Goal: Transaction & Acquisition: Obtain resource

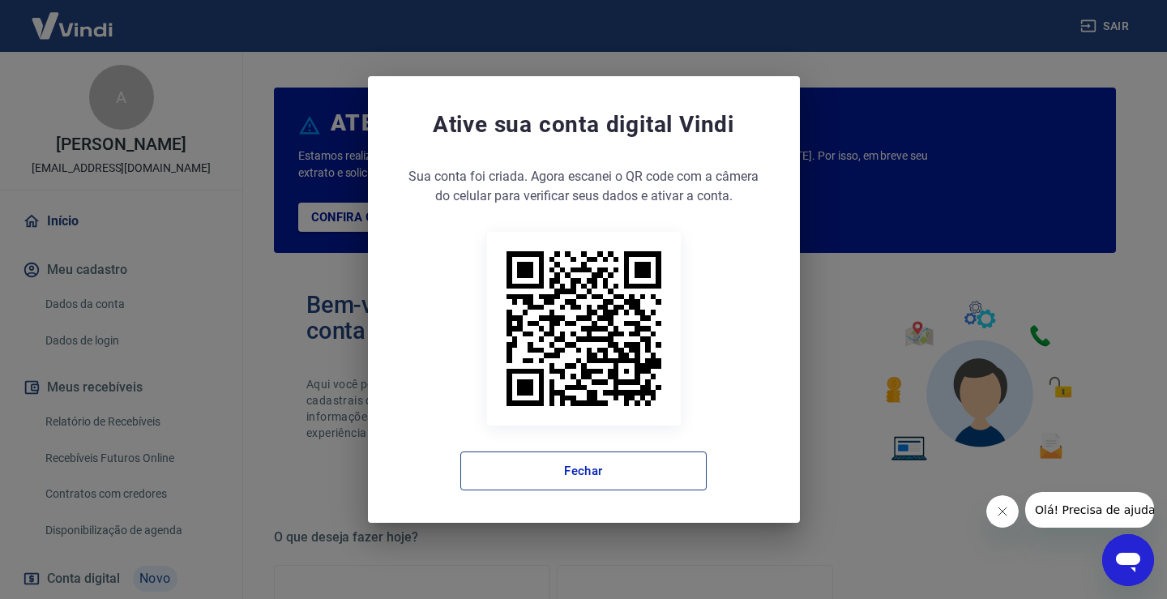
click at [580, 468] on button "Fechar" at bounding box center [583, 470] width 246 height 39
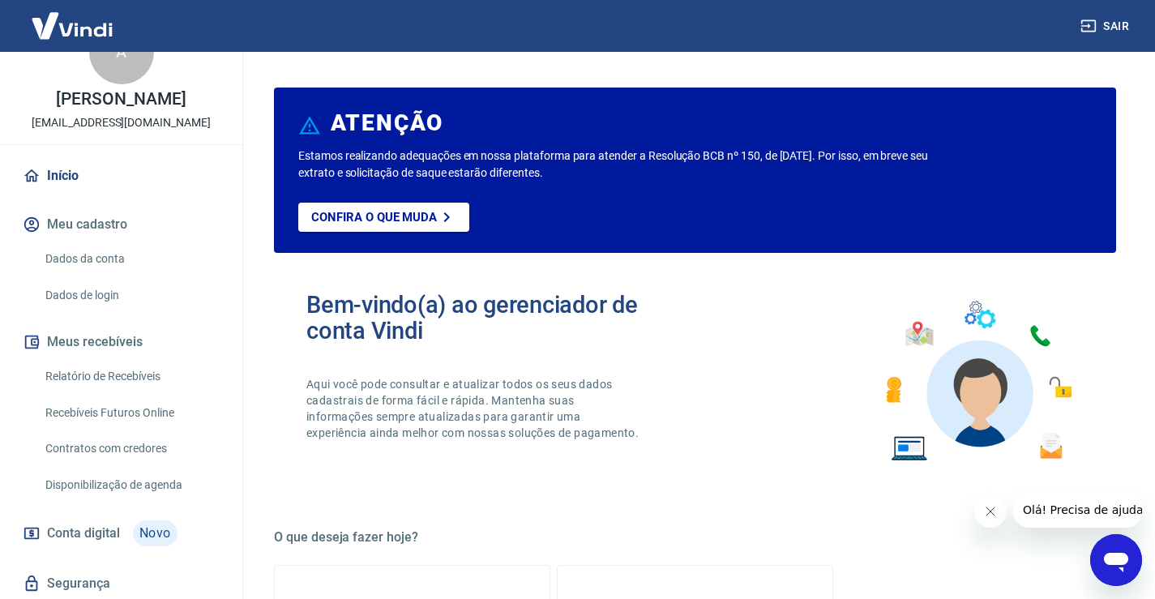
scroll to position [81, 0]
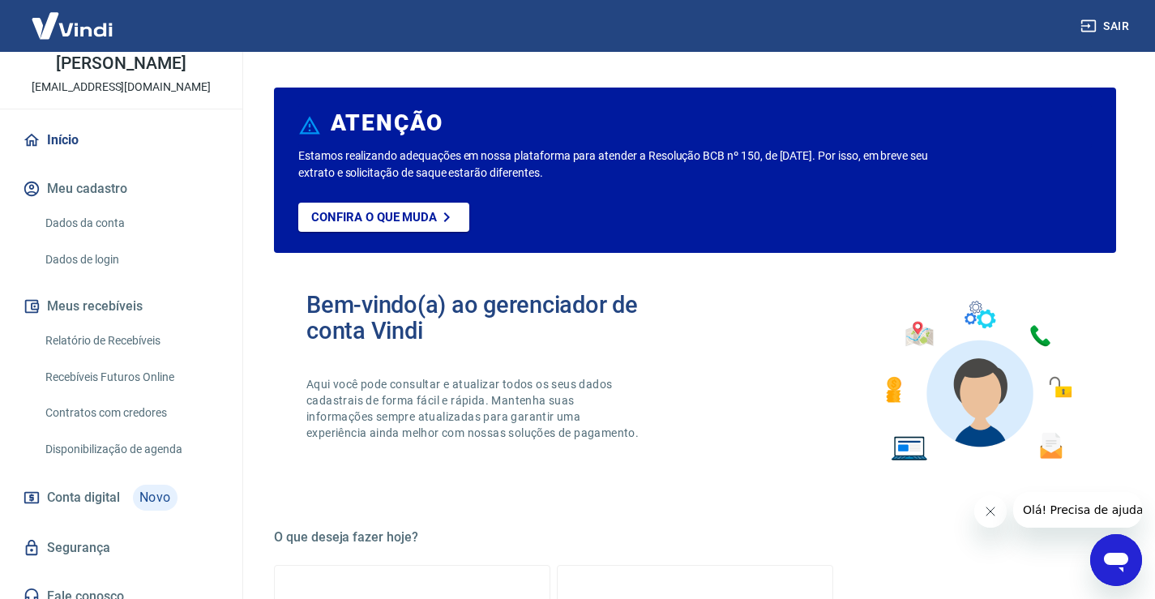
click at [135, 350] on link "Relatório de Recebíveis" at bounding box center [131, 340] width 184 height 33
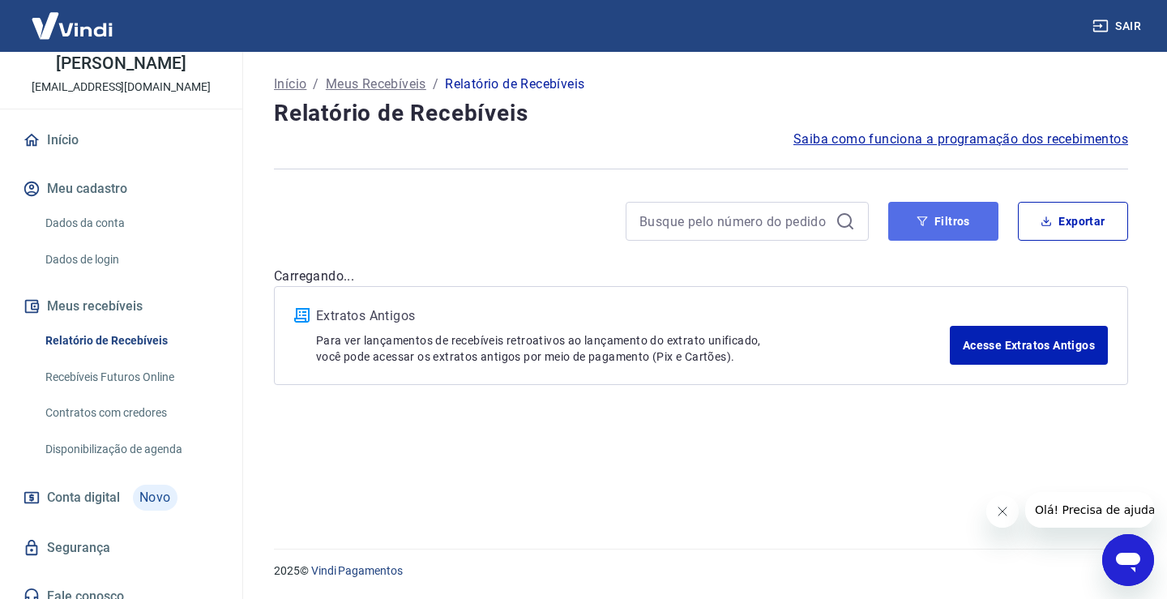
click at [976, 222] on button "Filtros" at bounding box center [943, 221] width 110 height 39
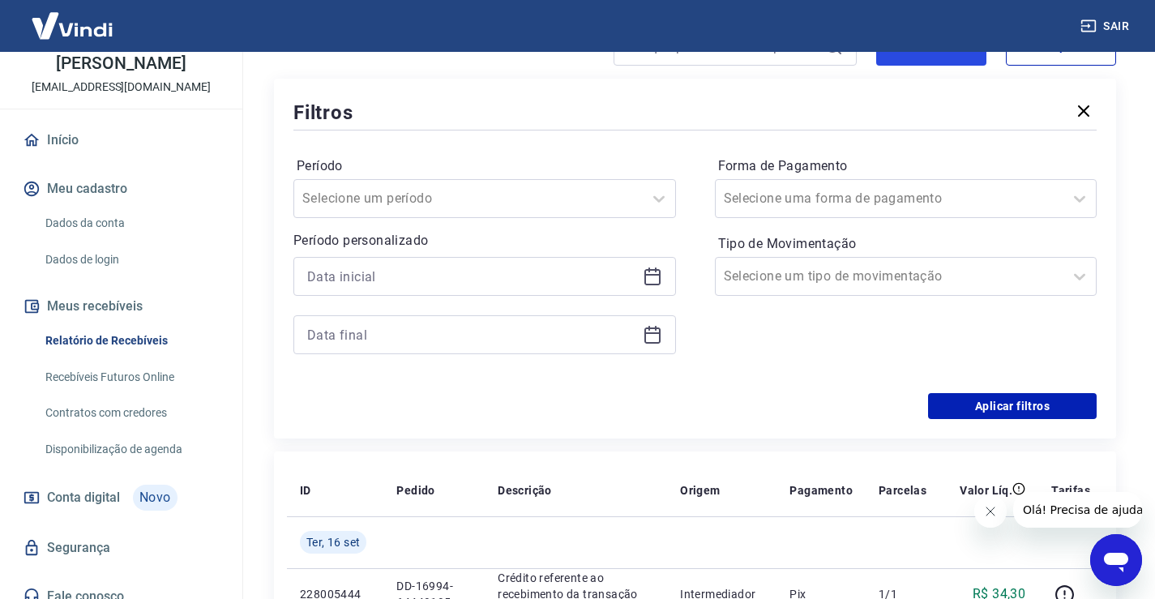
scroll to position [243, 0]
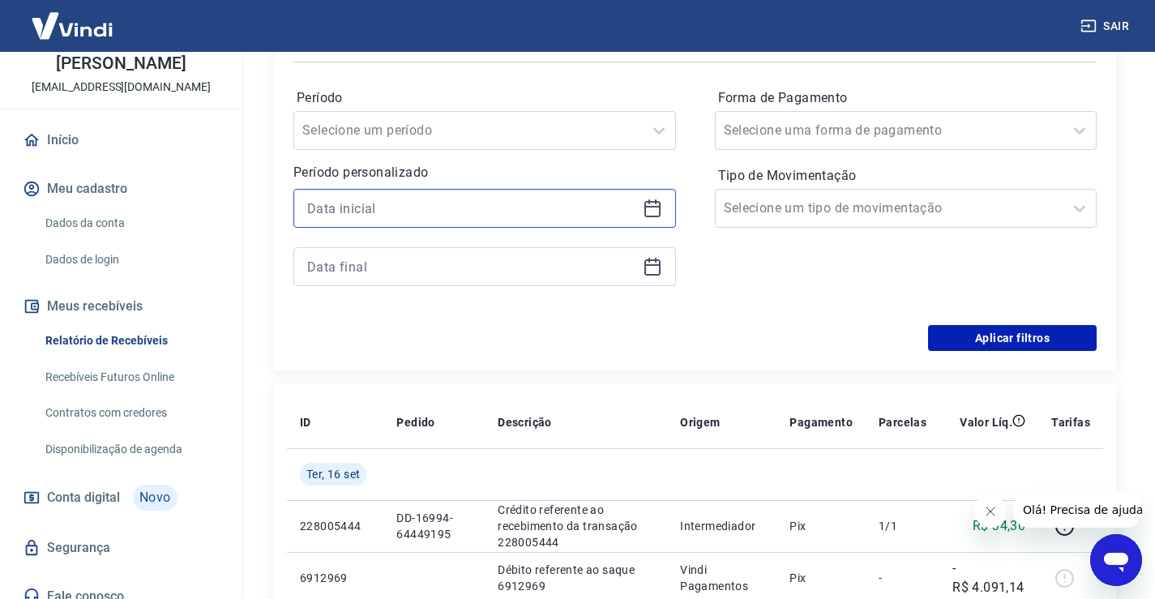
click at [378, 216] on input at bounding box center [471, 208] width 329 height 24
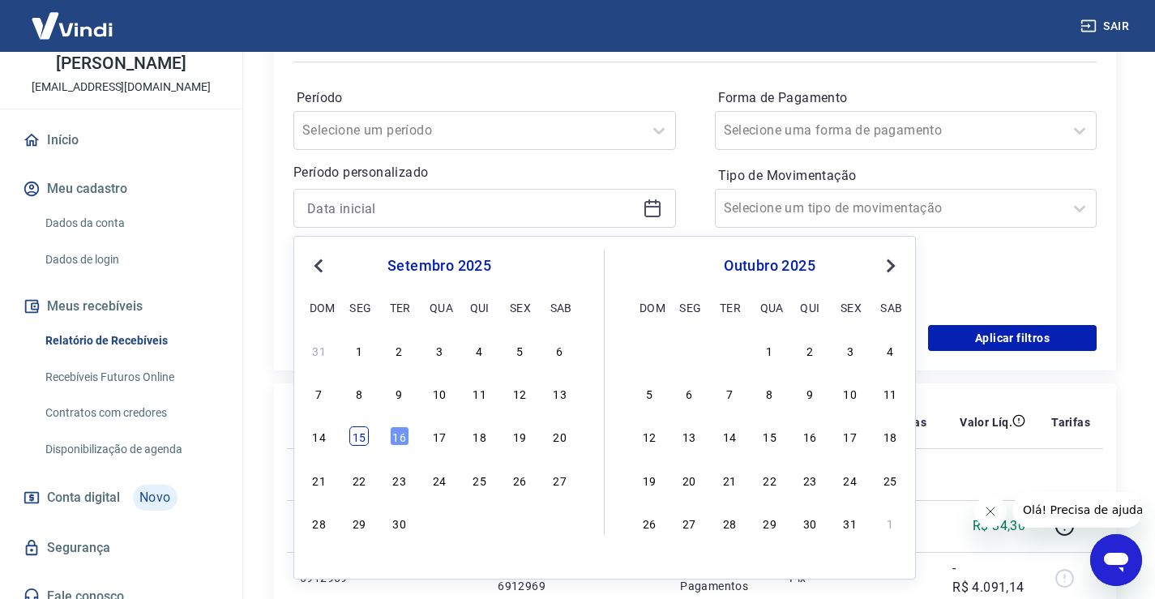
click at [365, 434] on div "15" at bounding box center [358, 435] width 19 height 19
type input "[DATE]"
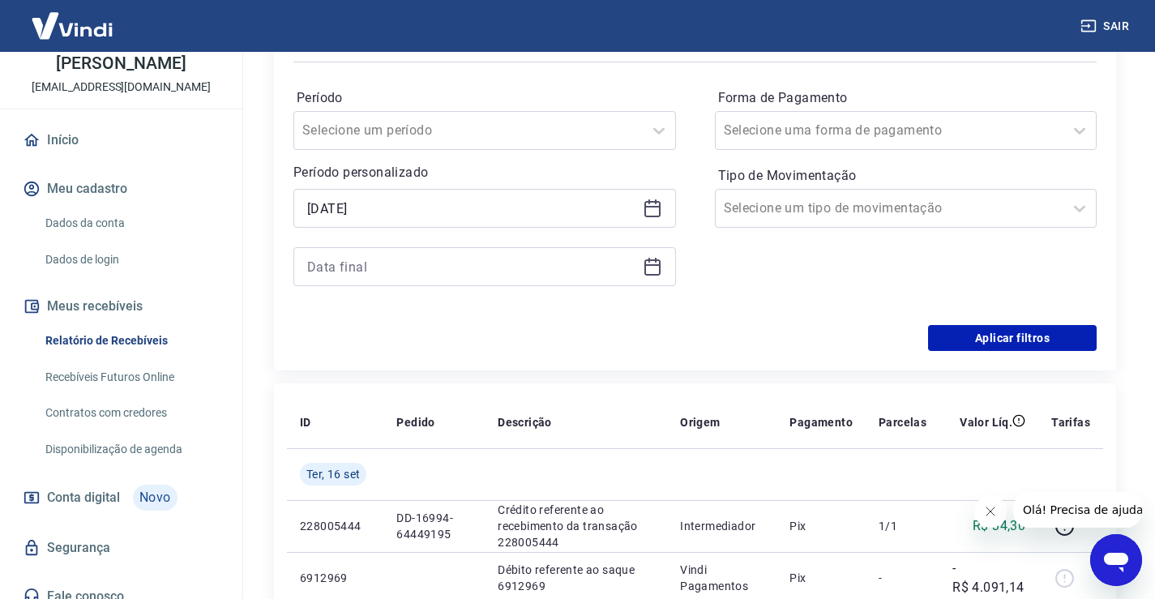
click at [443, 254] on div at bounding box center [484, 266] width 382 height 39
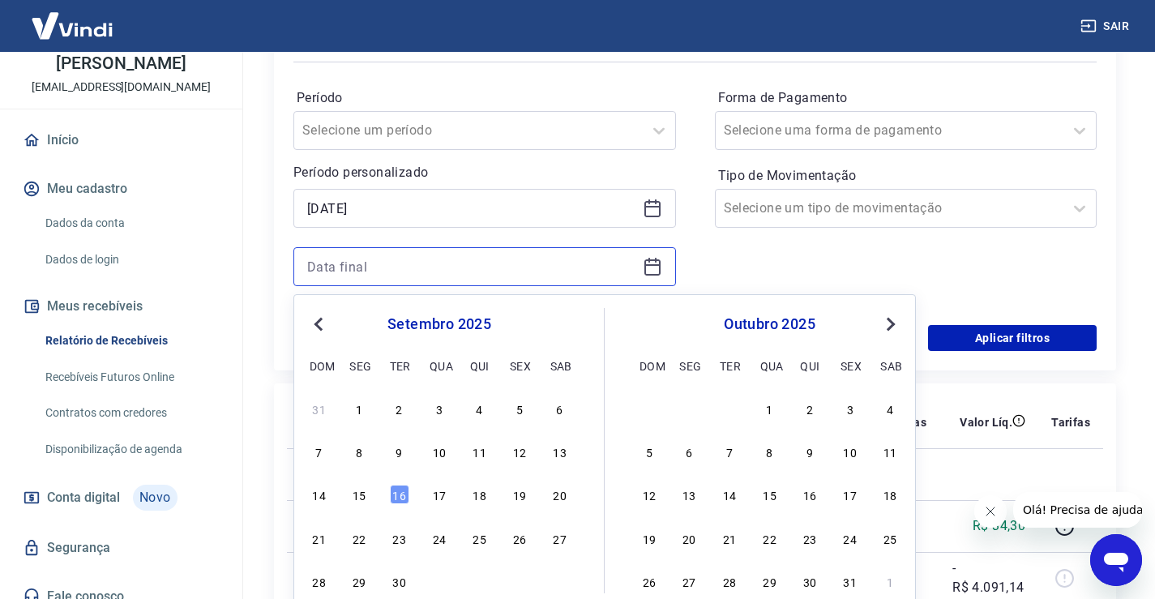
click at [442, 258] on input at bounding box center [471, 266] width 329 height 24
click at [363, 491] on div "15" at bounding box center [358, 494] width 19 height 19
type input "[DATE]"
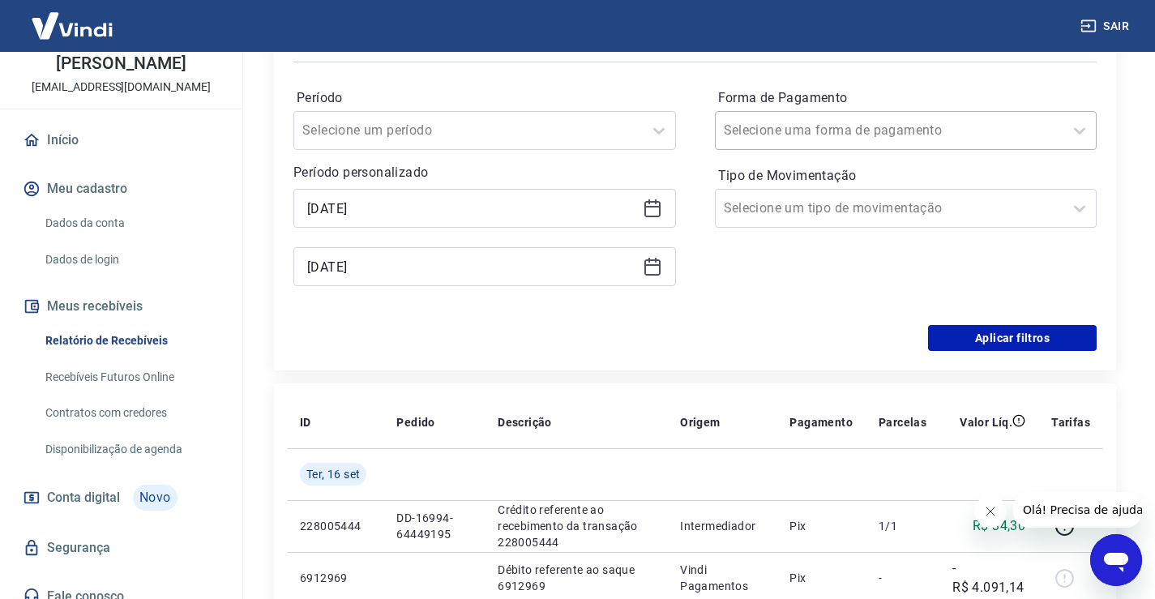
click at [823, 135] on input "Forma de Pagamento" at bounding box center [806, 130] width 164 height 19
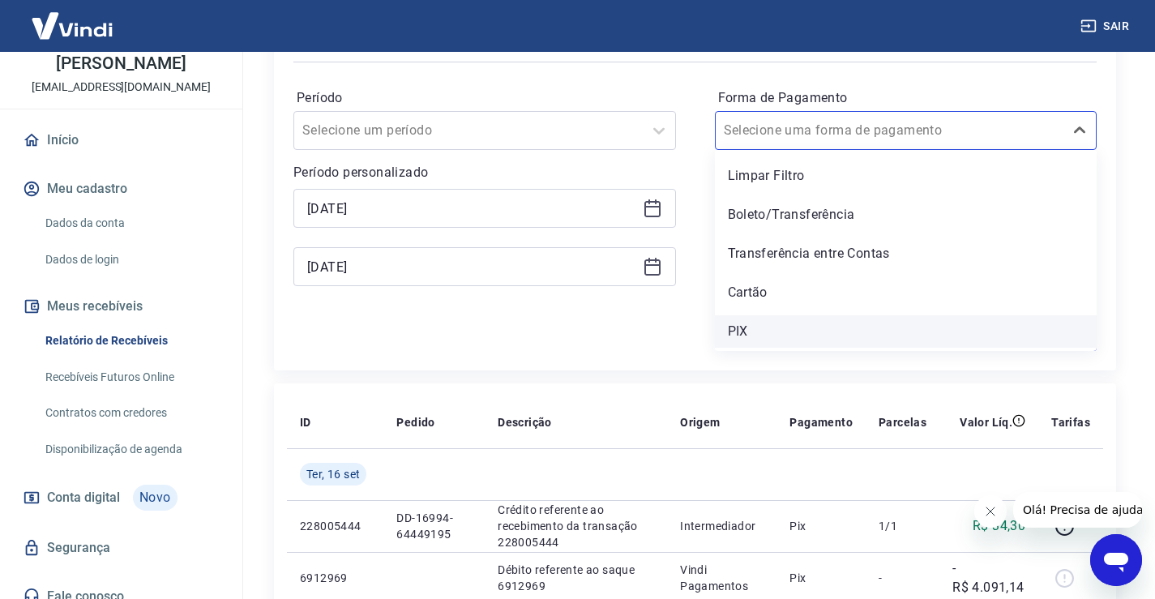
click at [742, 329] on div "PIX" at bounding box center [906, 331] width 382 height 32
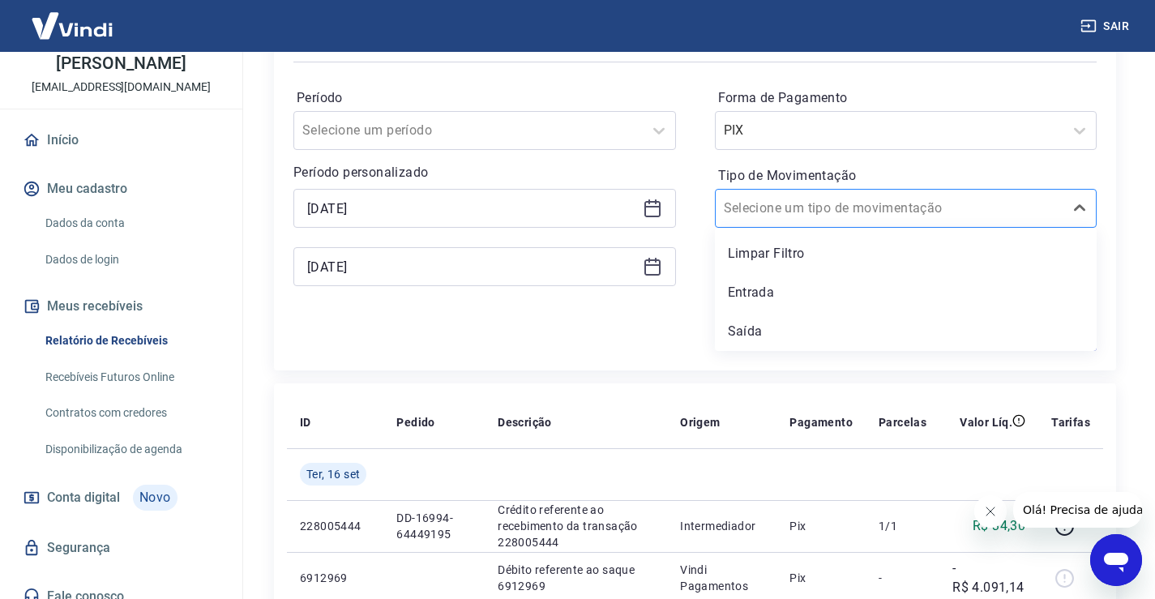
click at [772, 216] on input "Tipo de Movimentação" at bounding box center [806, 208] width 164 height 19
drag, startPoint x: 758, startPoint y: 295, endPoint x: 884, endPoint y: 359, distance: 141.7
click at [758, 294] on div "Entrada" at bounding box center [906, 292] width 382 height 32
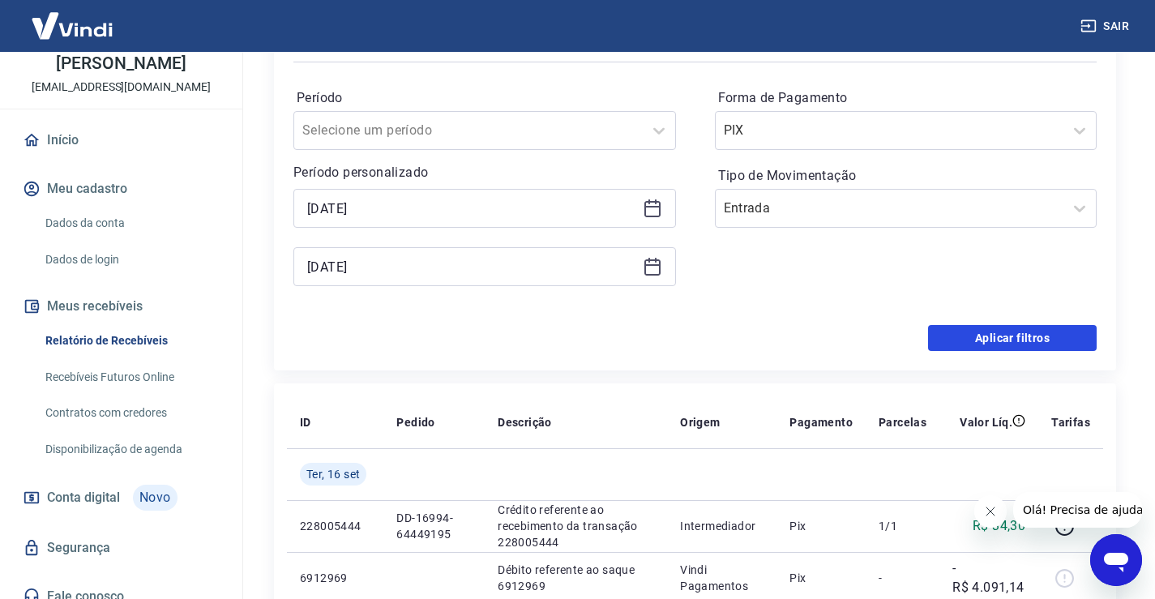
drag, startPoint x: 988, startPoint y: 349, endPoint x: 303, endPoint y: 598, distance: 728.5
click at [988, 348] on button "Aplicar filtros" at bounding box center [1012, 338] width 169 height 26
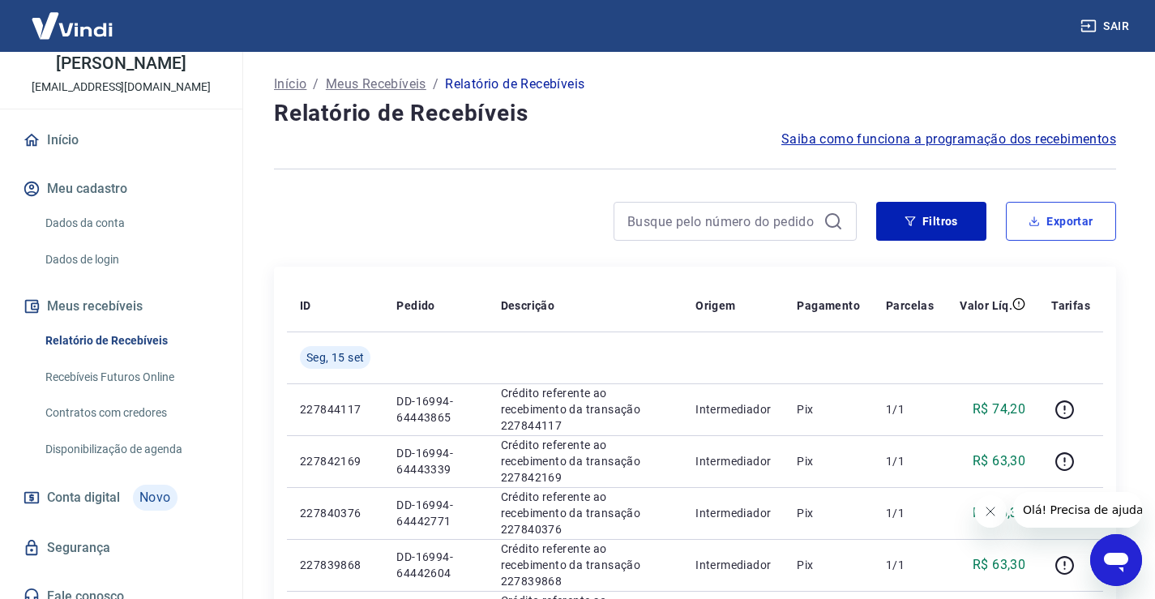
drag, startPoint x: 1058, startPoint y: 221, endPoint x: 878, endPoint y: 246, distance: 181.5
click at [1057, 221] on button "Exportar" at bounding box center [1061, 221] width 110 height 39
type input "[DATE]"
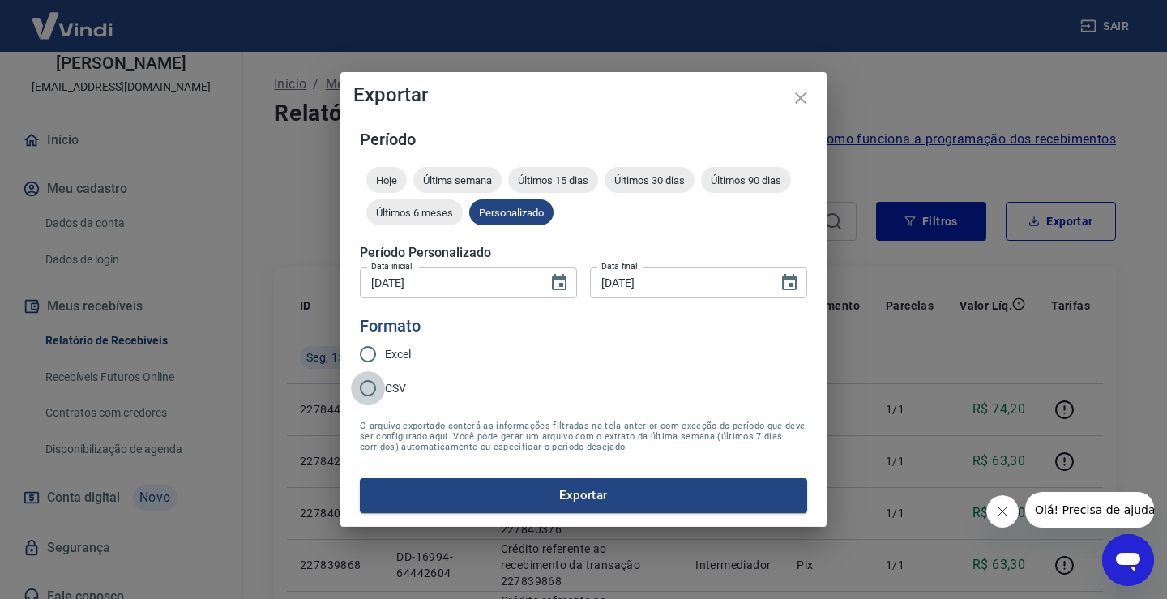
click at [370, 386] on input "CSV" at bounding box center [368, 388] width 34 height 34
radio input "true"
click at [562, 493] on button "Exportar" at bounding box center [583, 495] width 447 height 34
